Goal: Information Seeking & Learning: Learn about a topic

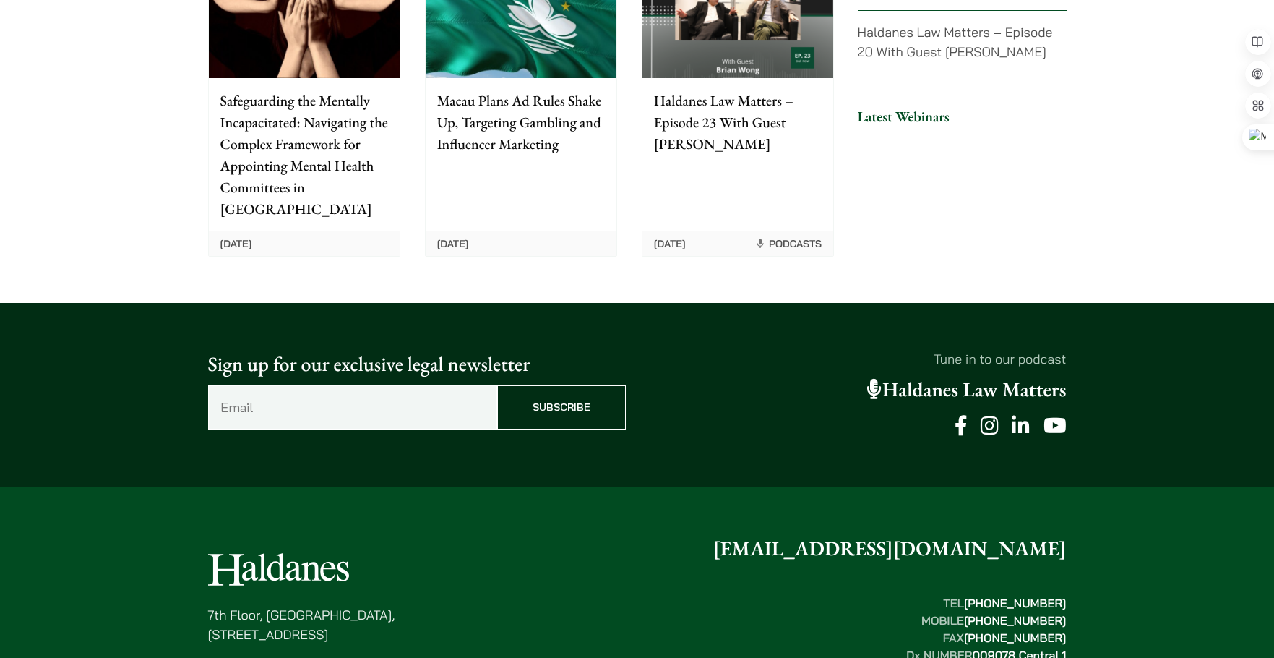
scroll to position [3675, 0]
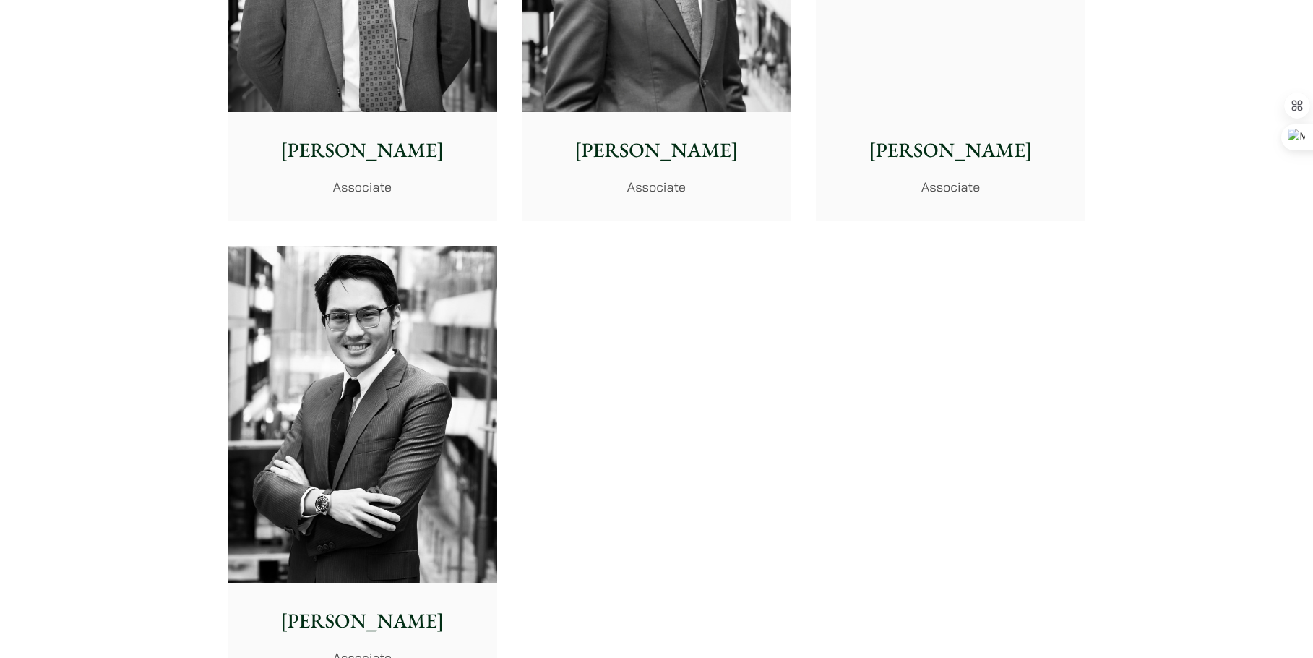
scroll to position [5998, 0]
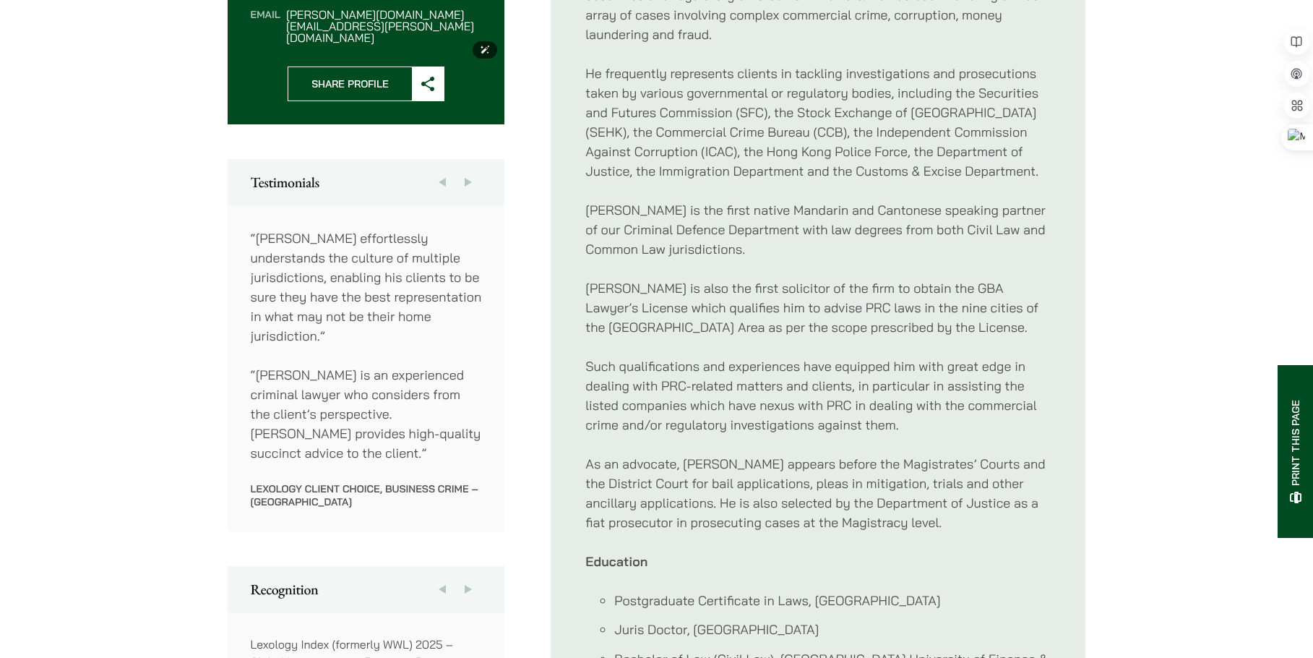
scroll to position [867, 0]
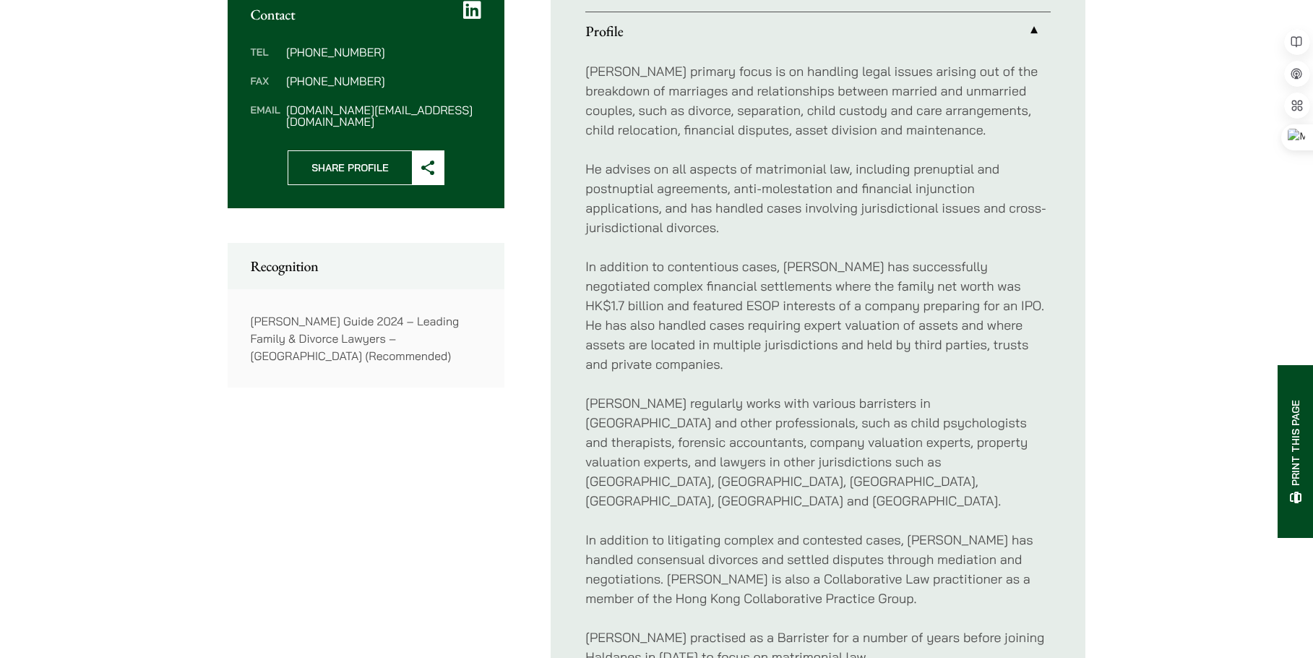
scroll to position [72, 0]
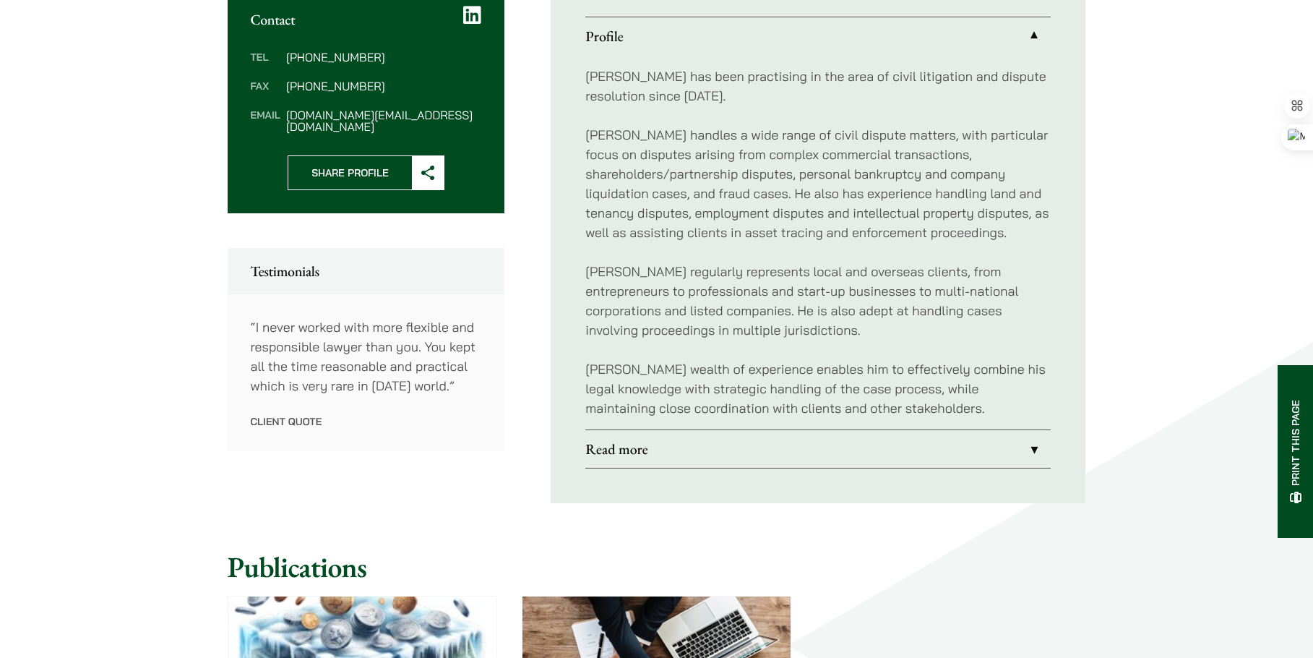
scroll to position [578, 0]
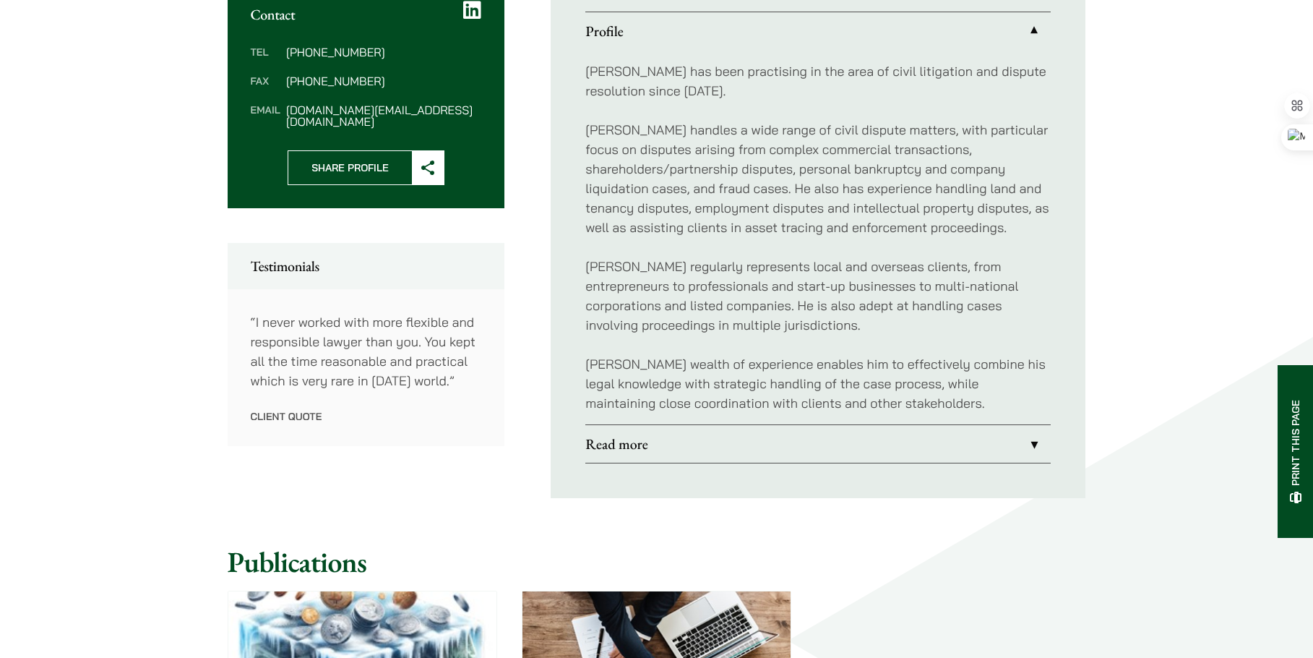
click at [639, 444] on link "Read more" at bounding box center [817, 444] width 465 height 38
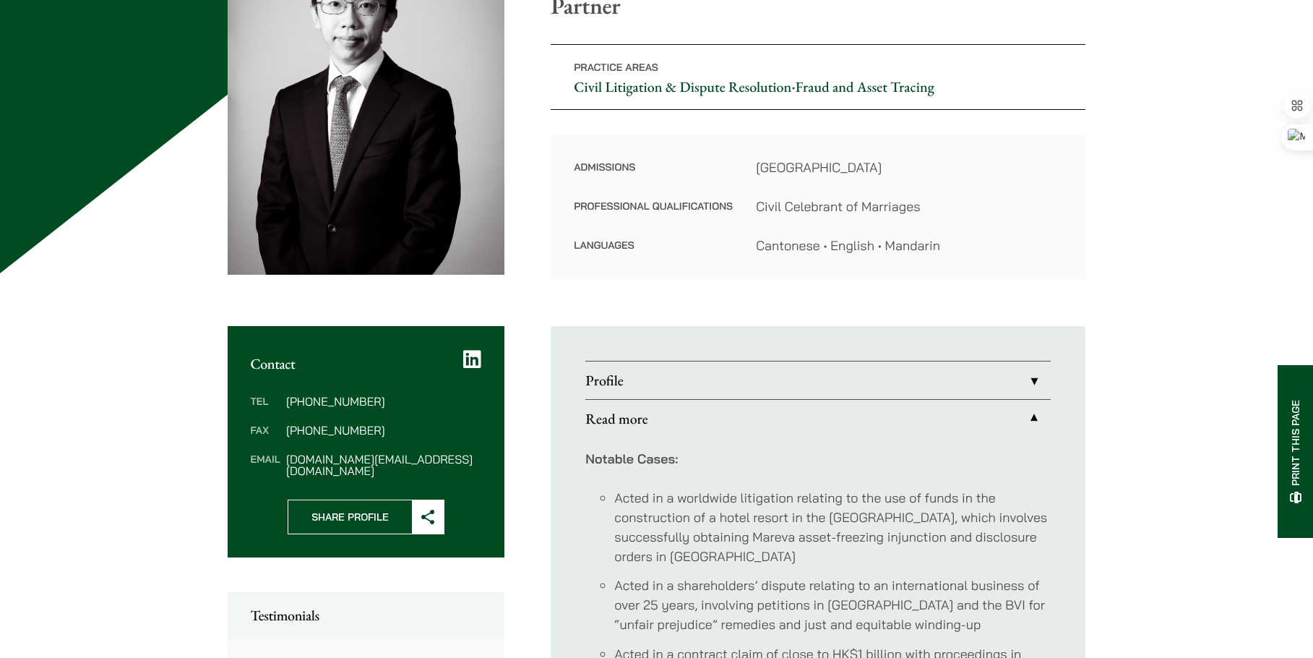
scroll to position [217, 0]
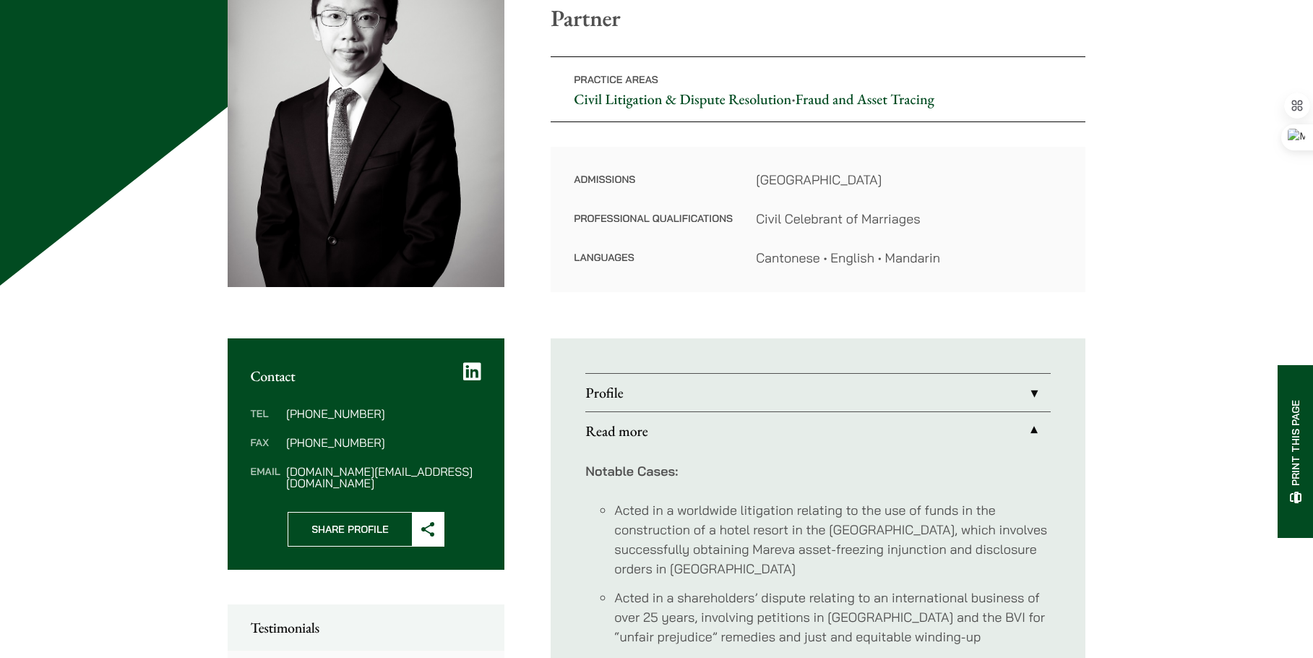
click at [605, 400] on link "Profile" at bounding box center [817, 393] width 465 height 38
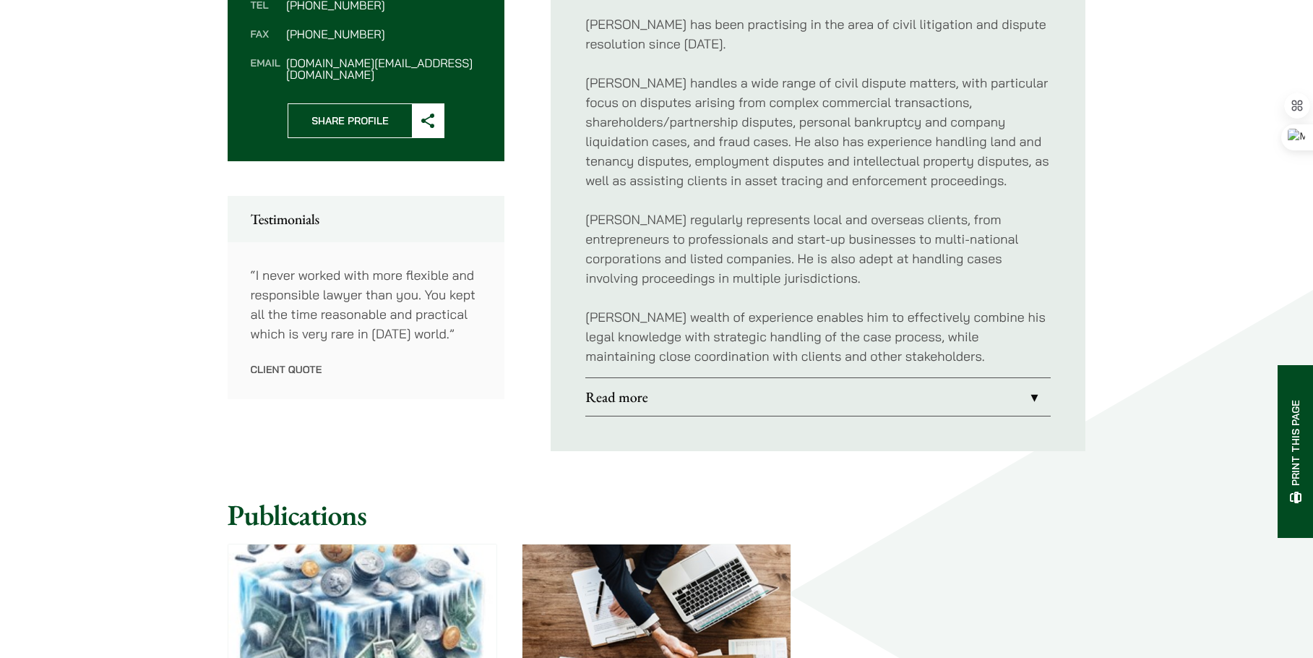
scroll to position [650, 0]
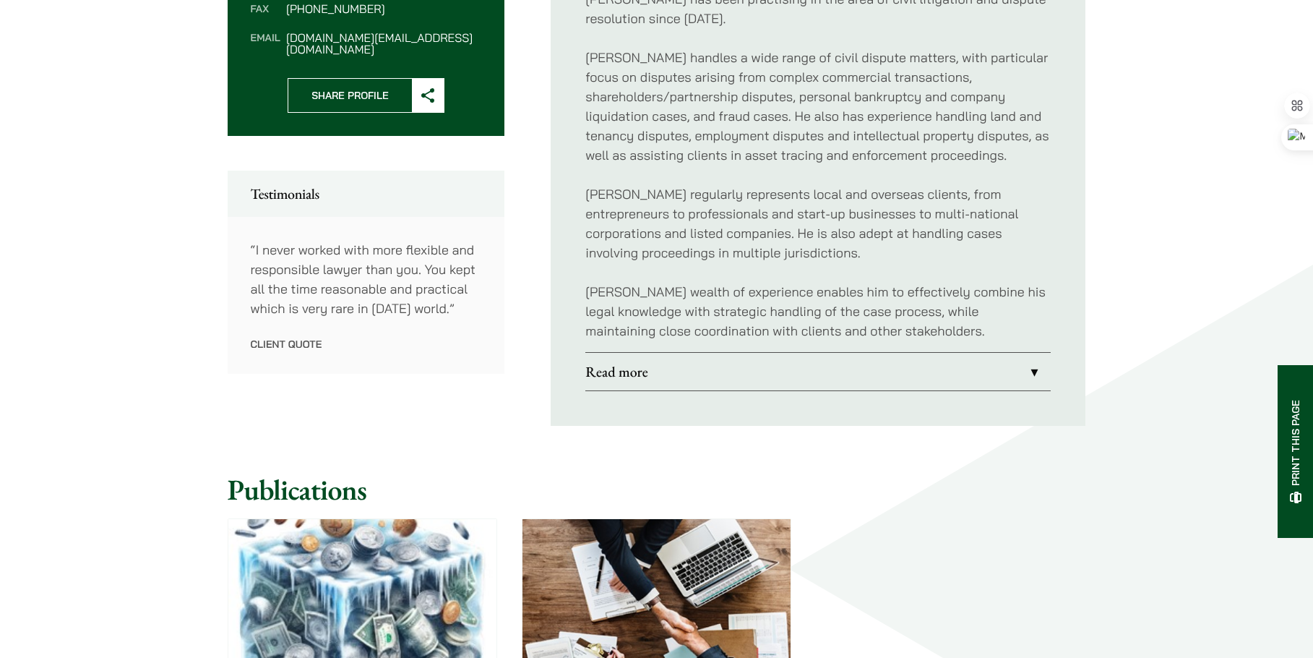
click at [624, 363] on link "Read more" at bounding box center [817, 372] width 465 height 38
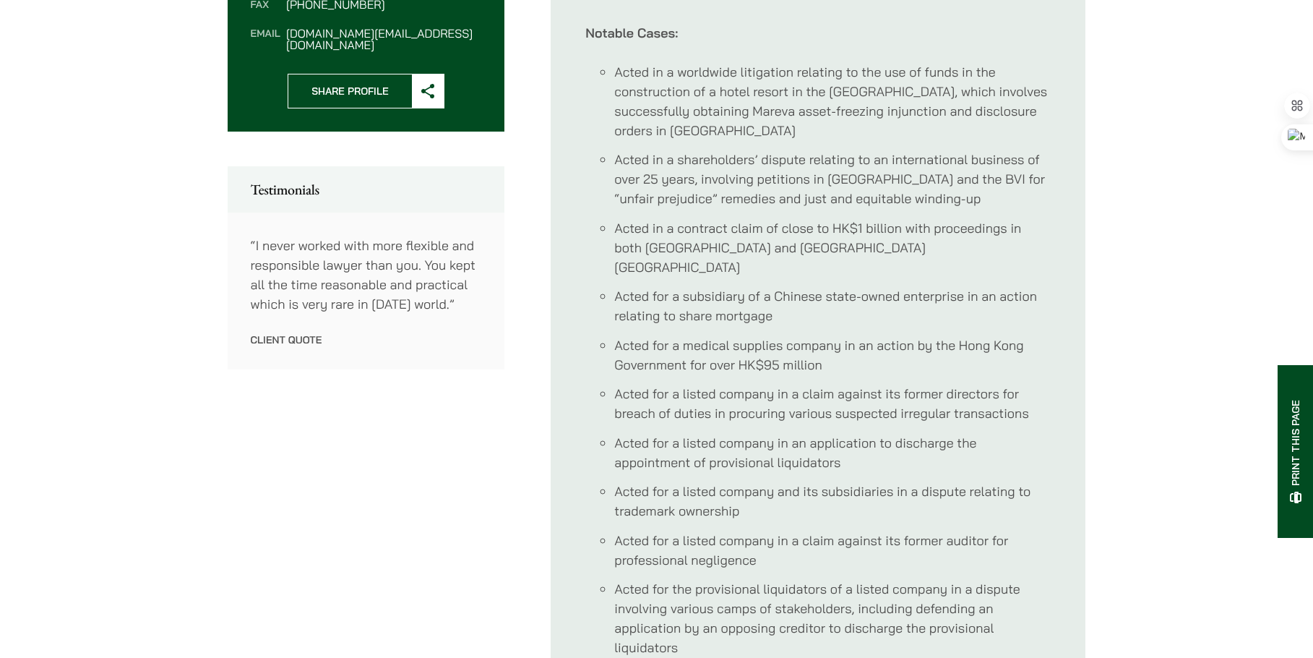
scroll to position [434, 0]
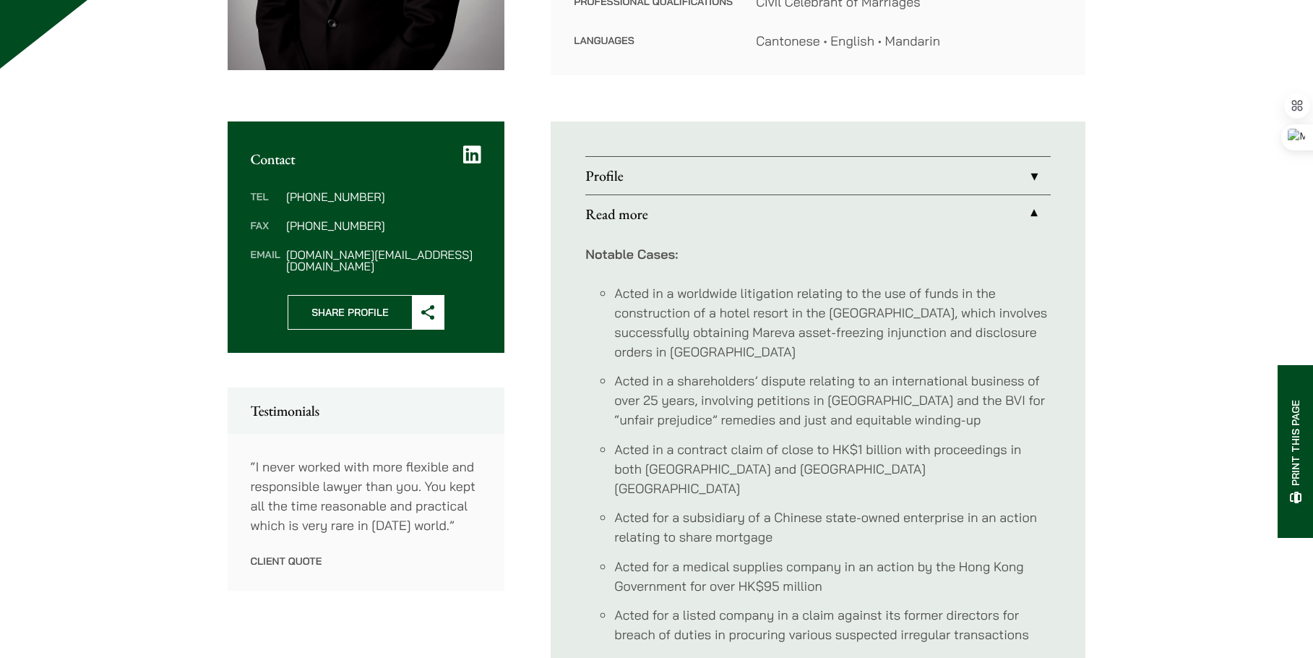
click at [614, 171] on link "Profile" at bounding box center [817, 176] width 465 height 38
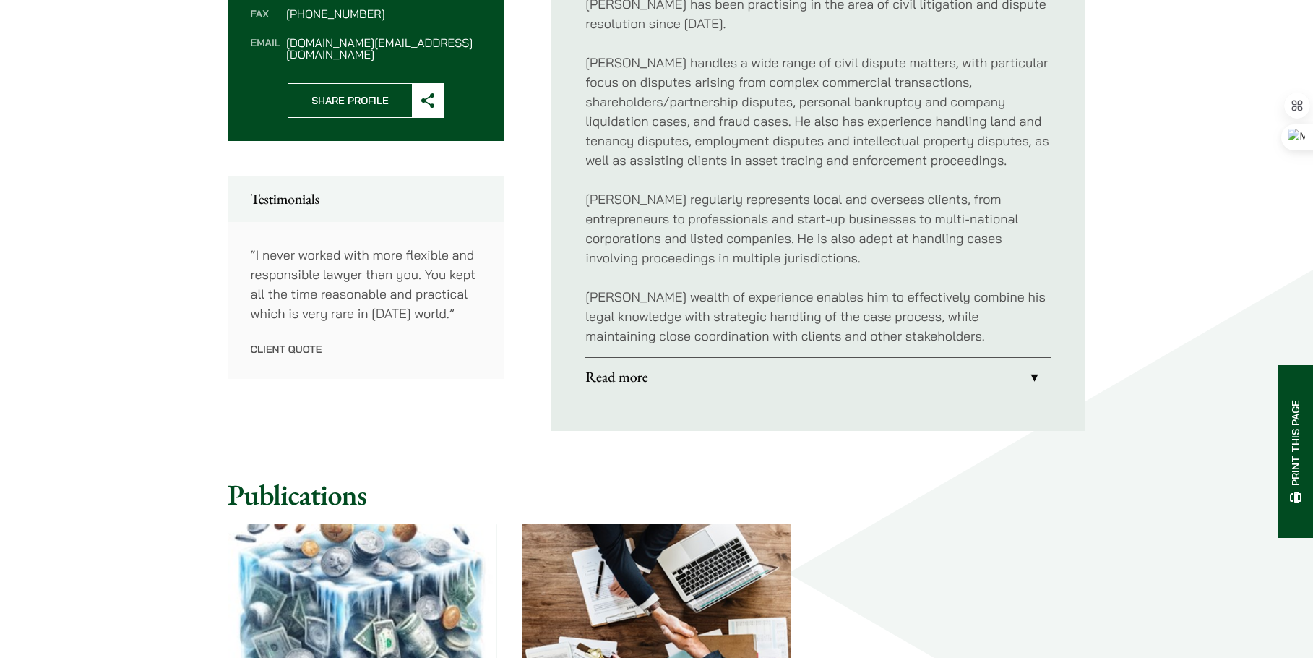
scroll to position [650, 0]
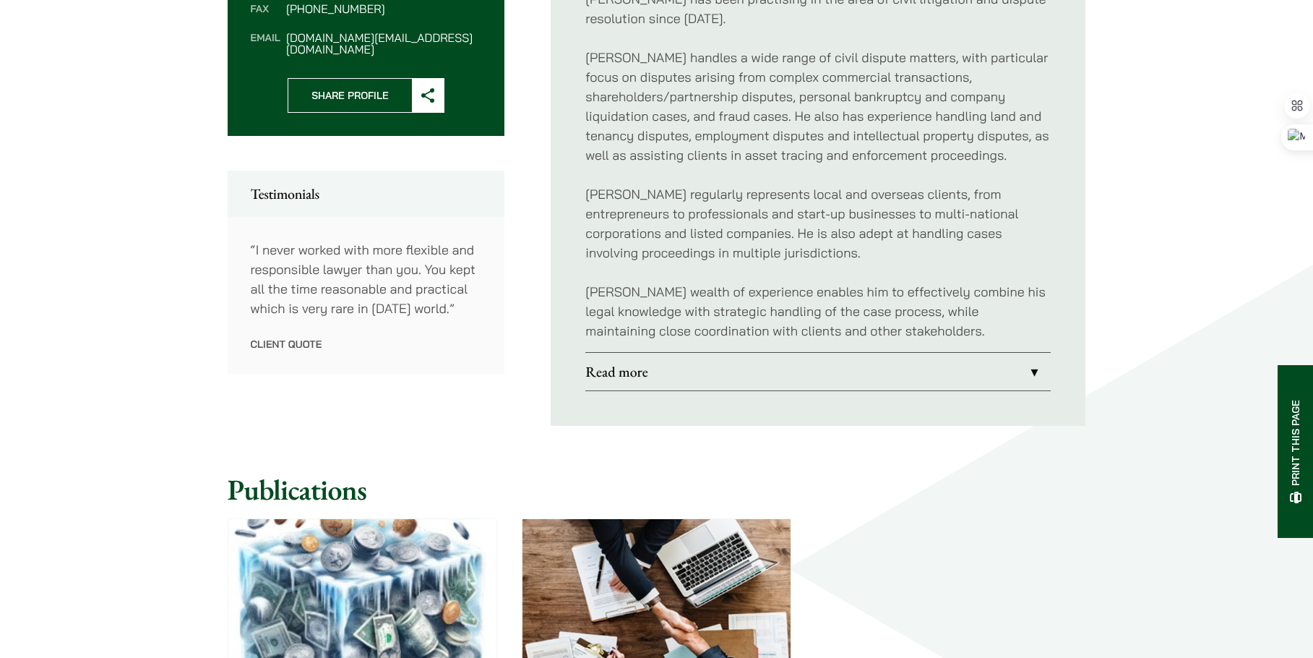
click at [647, 375] on link "Read more" at bounding box center [817, 372] width 465 height 38
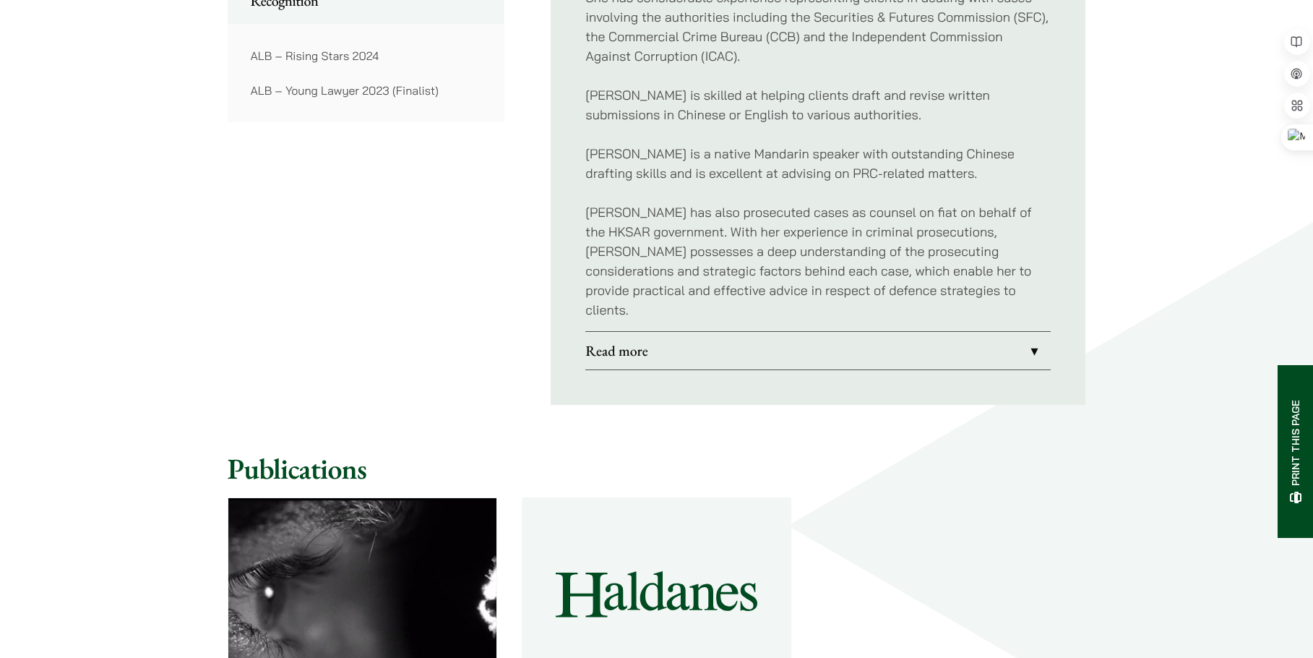
scroll to position [1229, 0]
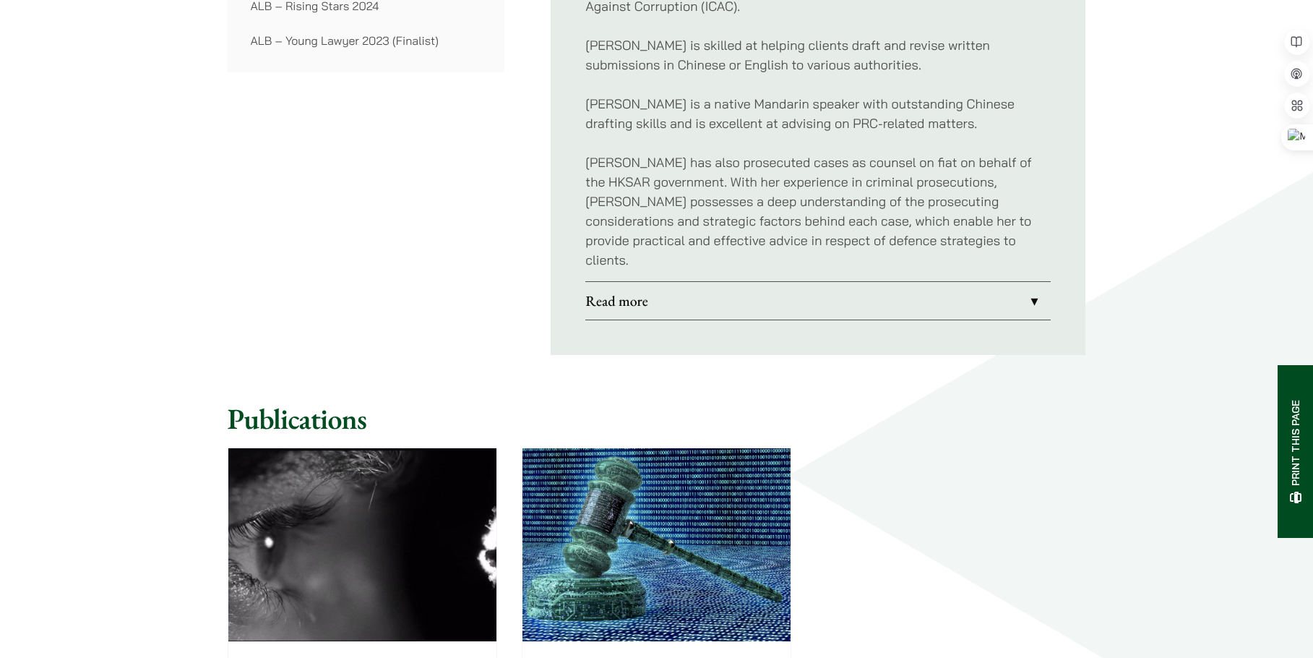
click at [629, 286] on link "Read more" at bounding box center [817, 301] width 465 height 38
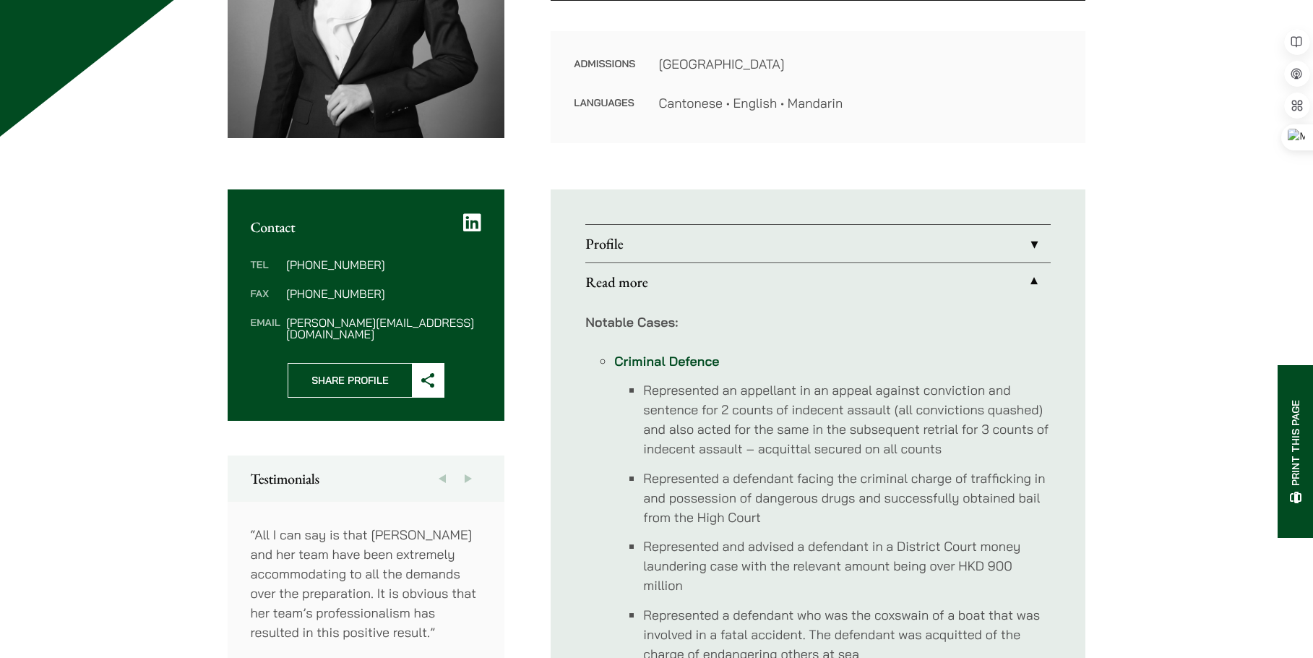
scroll to position [361, 0]
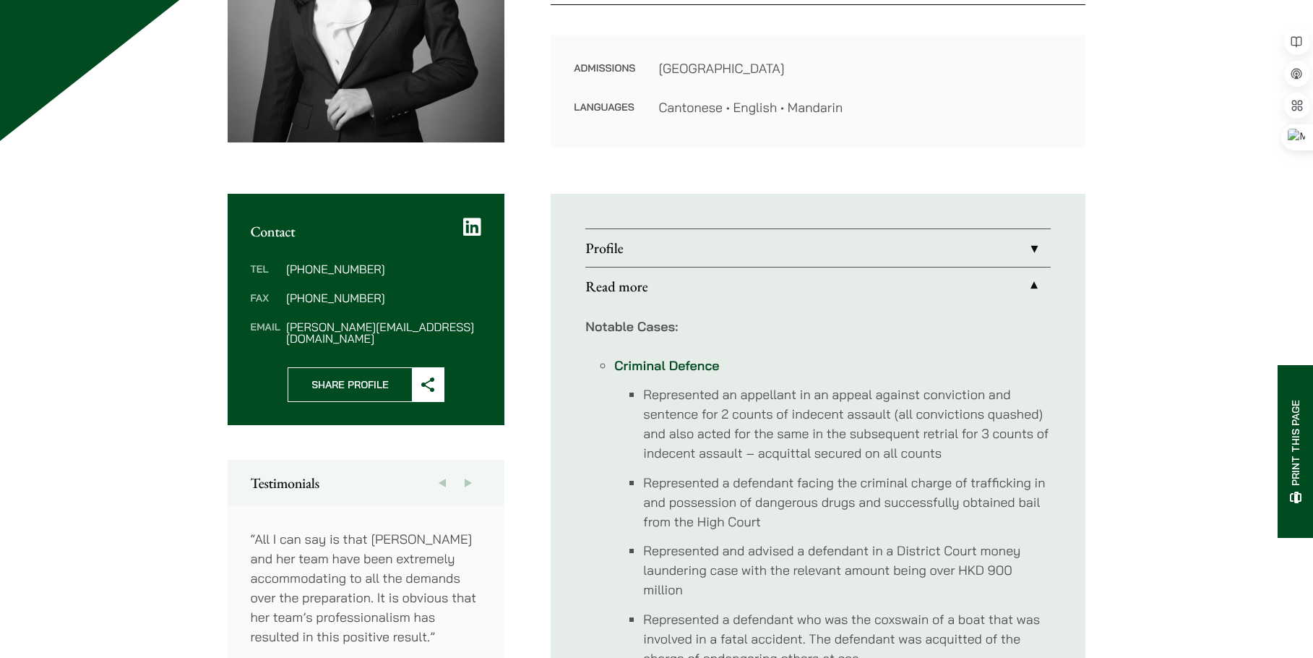
click at [621, 293] on link "Read more" at bounding box center [817, 286] width 465 height 38
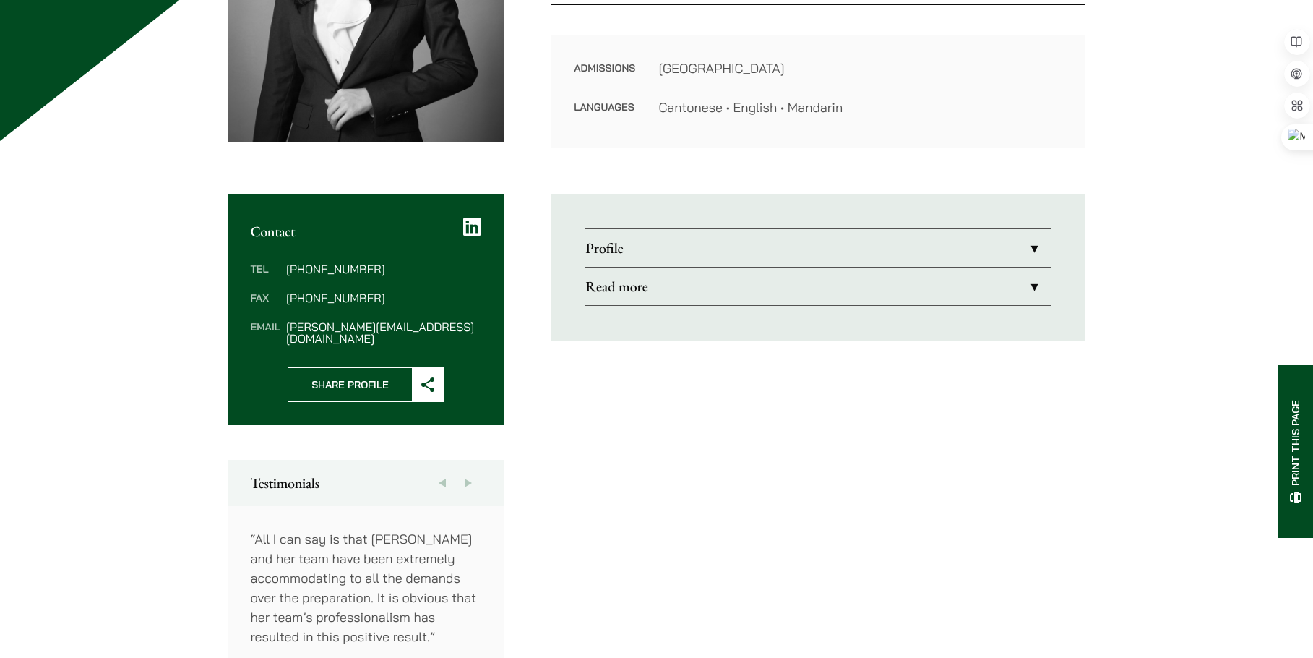
click at [614, 249] on link "Profile" at bounding box center [817, 248] width 465 height 38
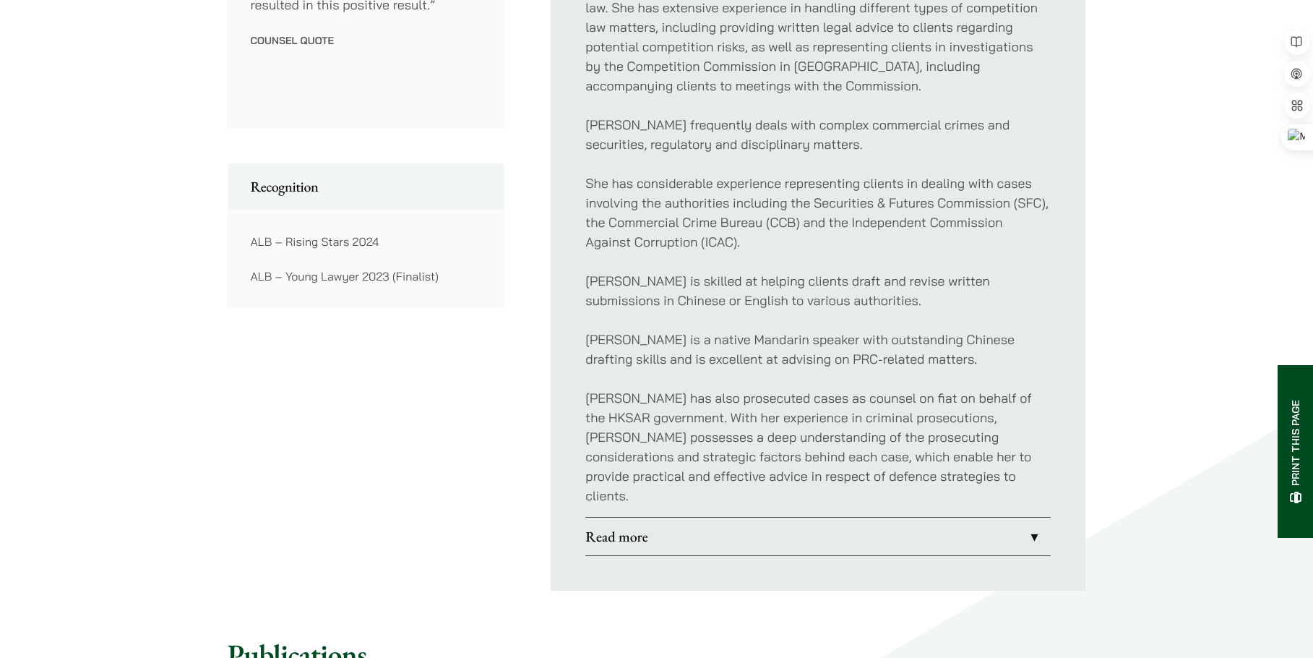
scroll to position [723, 0]
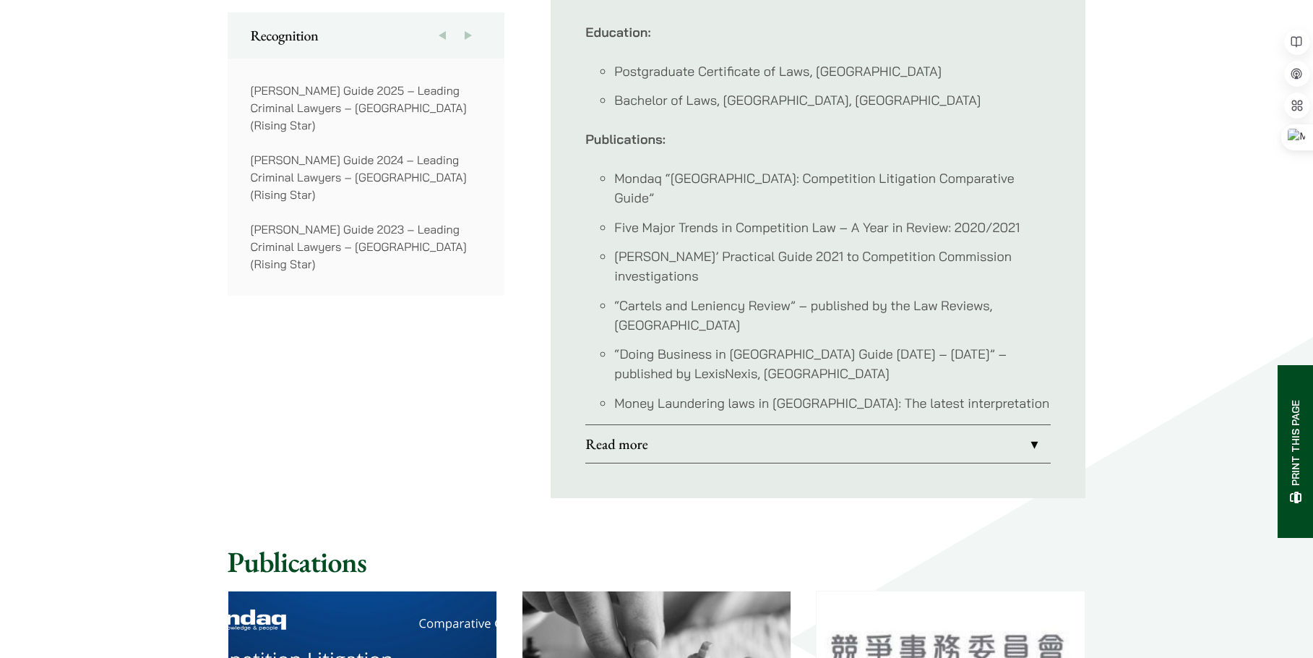
scroll to position [1229, 0]
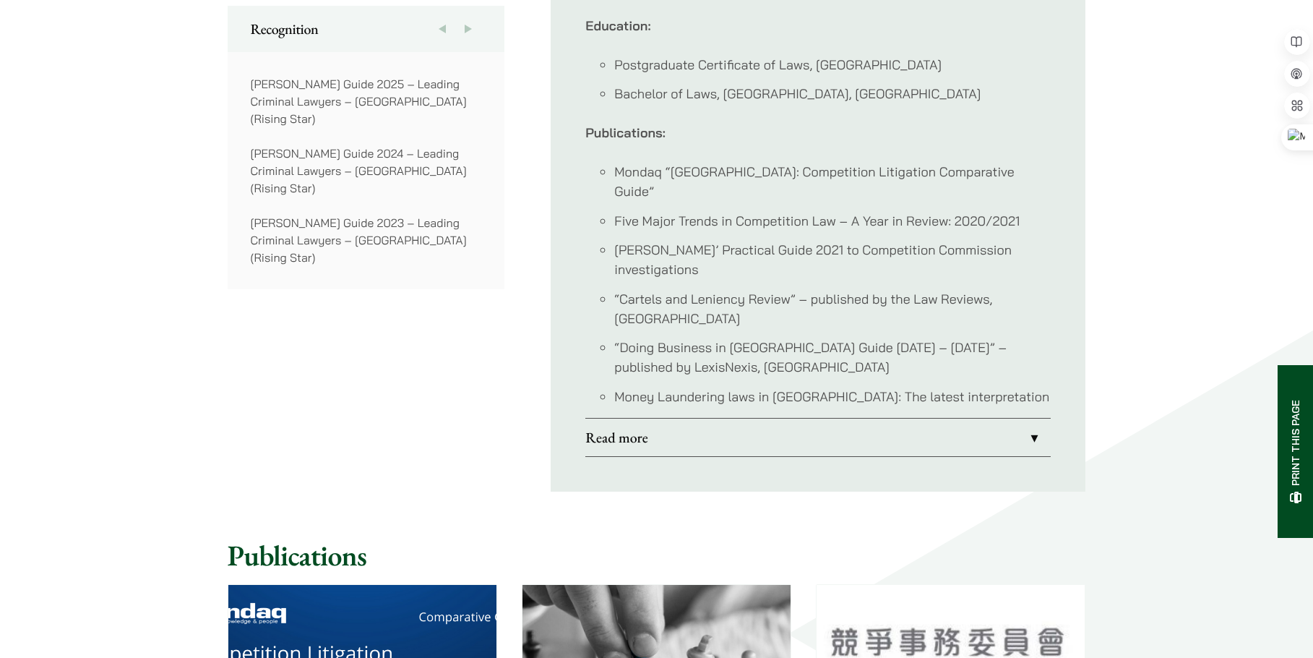
click at [629, 418] on link "Read more" at bounding box center [817, 437] width 465 height 38
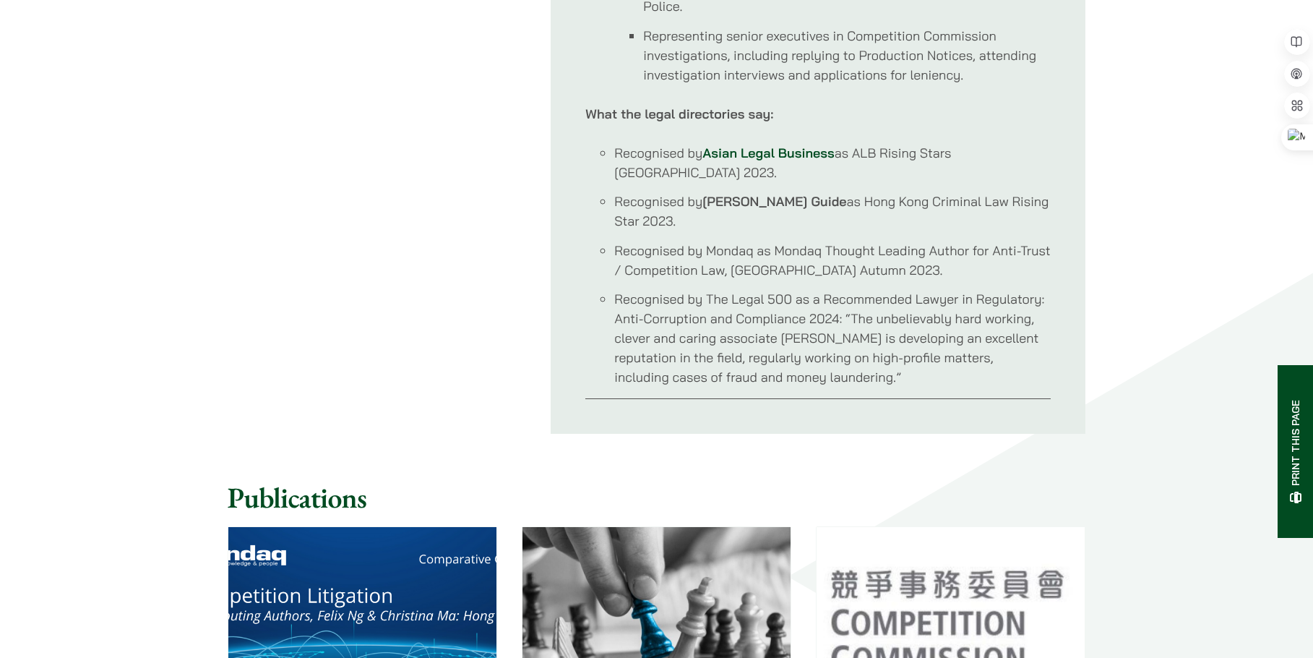
scroll to position [1951, 0]
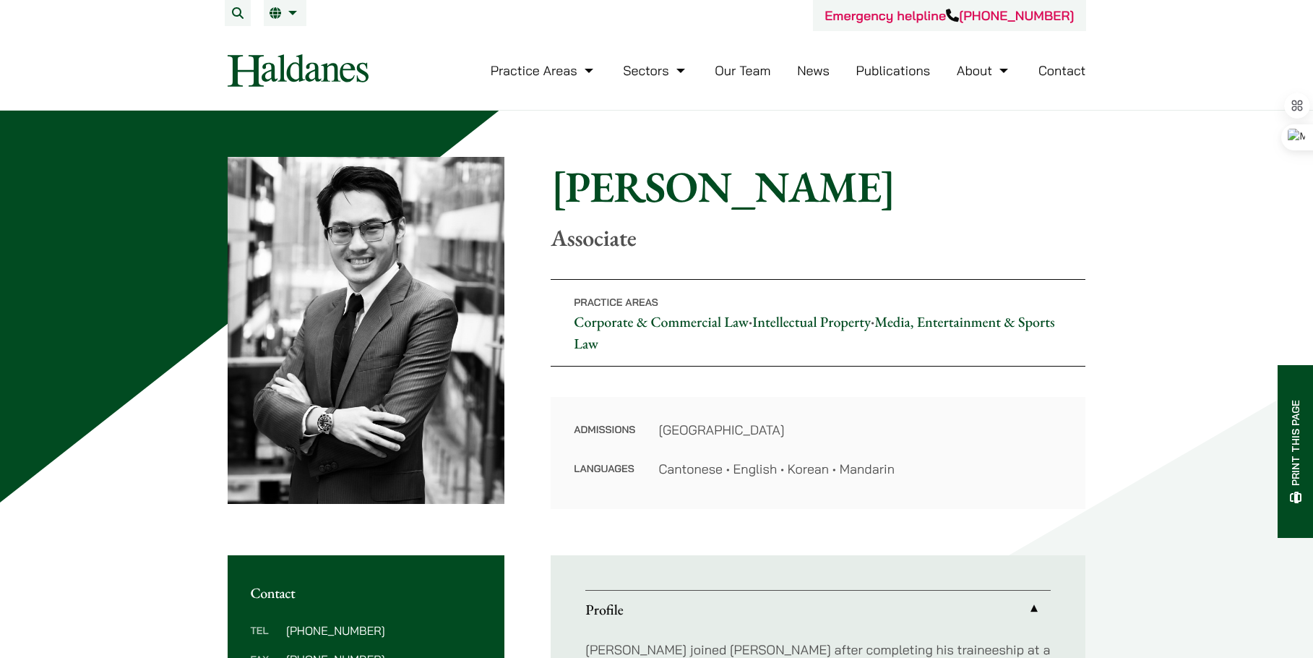
click at [744, 72] on link "Our Team" at bounding box center [743, 70] width 56 height 17
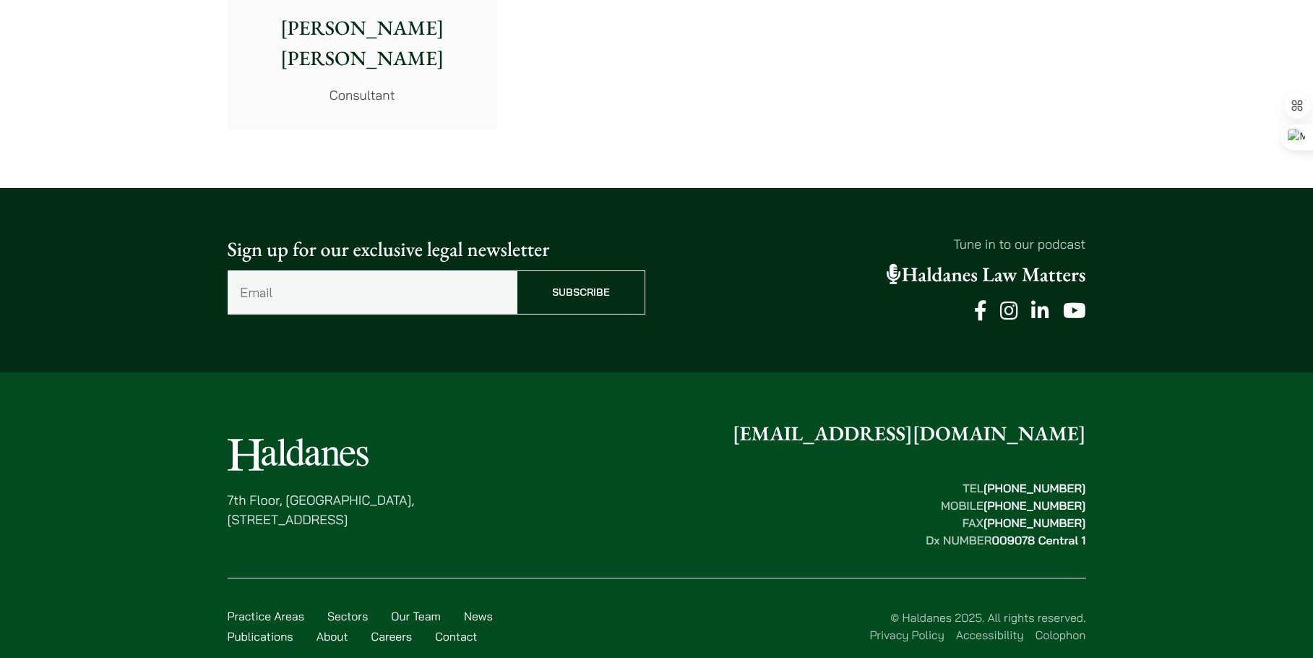
scroll to position [8039, 0]
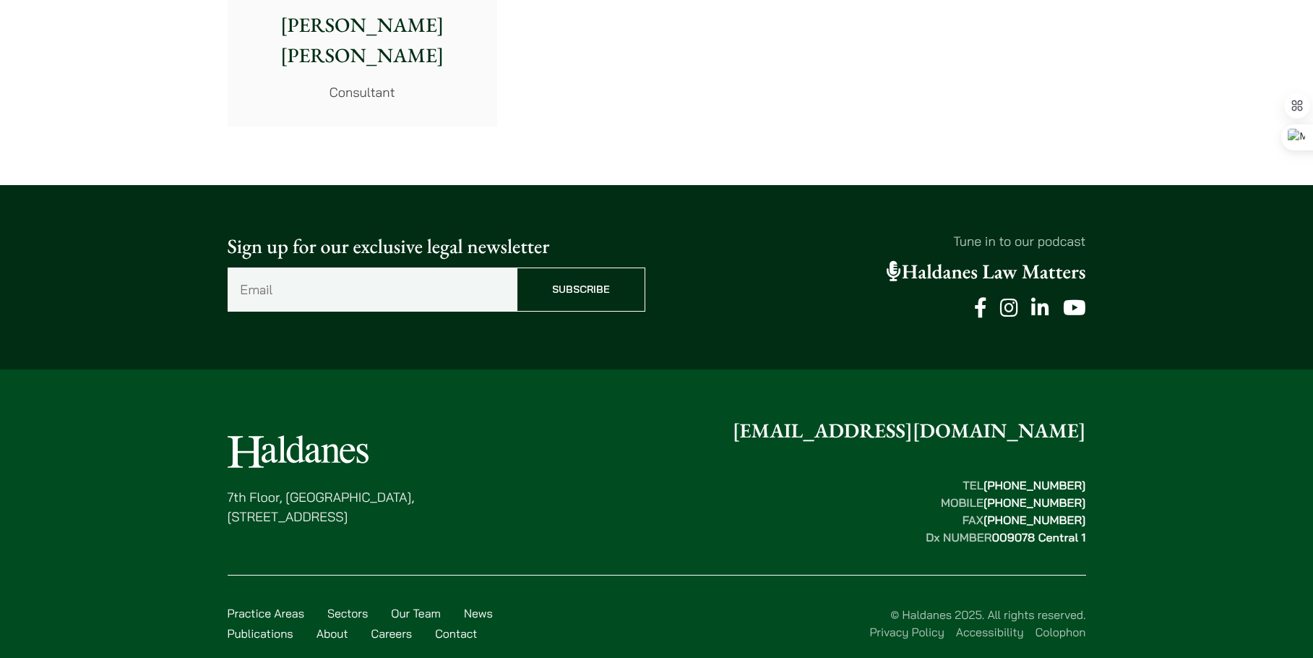
click at [102, 488] on footer "7th Floor, Ruttonjee House, 11 Duddell Street, Central, Hong Kong enquiries@hal…" at bounding box center [656, 528] width 1313 height 319
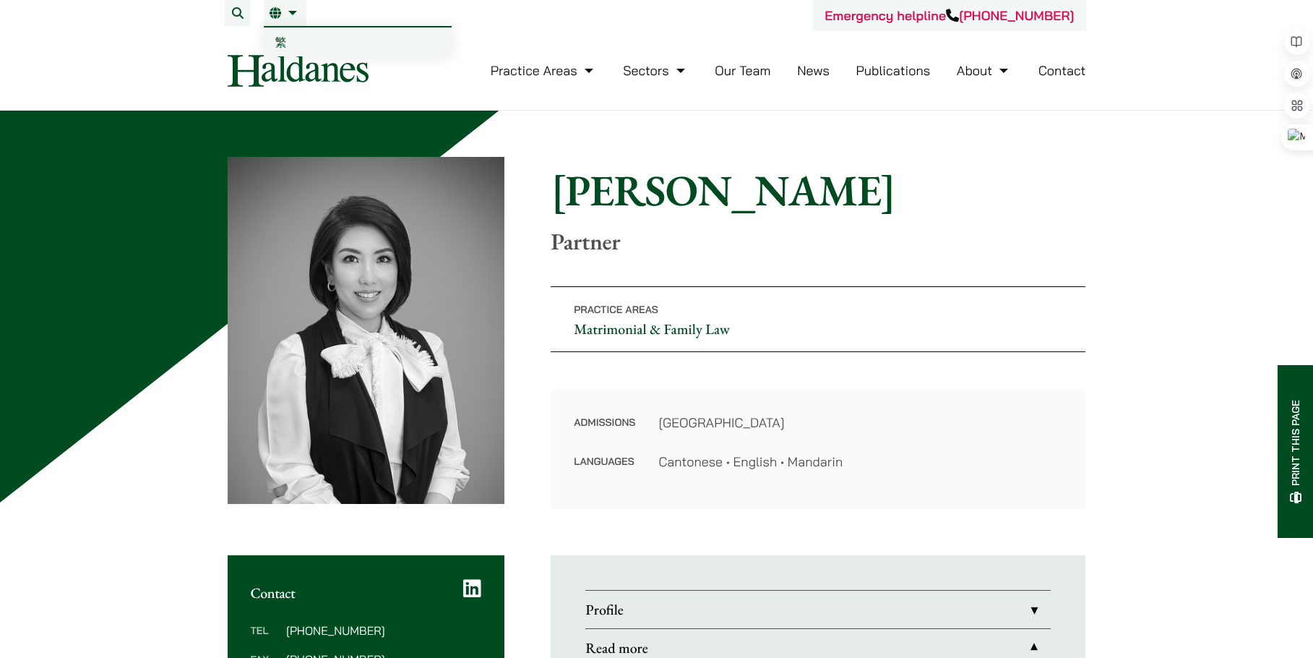
click at [285, 12] on link "EN" at bounding box center [285, 13] width 31 height 12
